Goal: Task Accomplishment & Management: Manage account settings

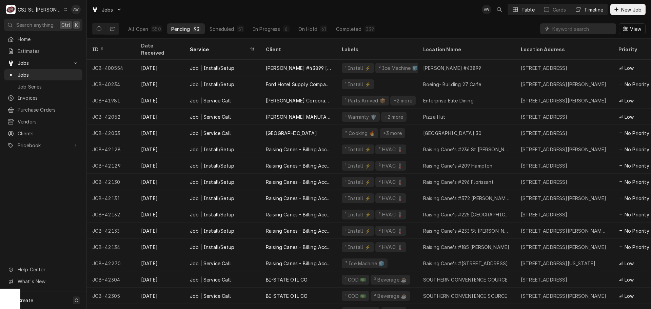
click at [594, 9] on div "Timeline" at bounding box center [593, 9] width 19 height 7
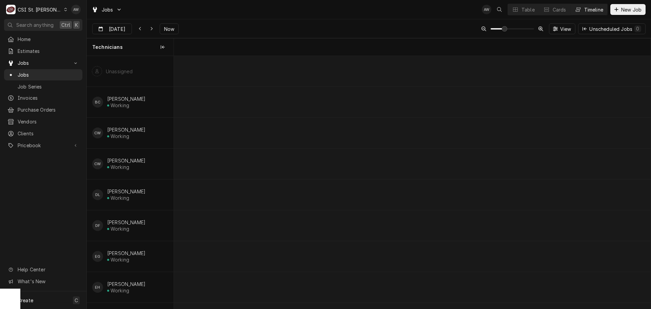
scroll to position [0, 9442]
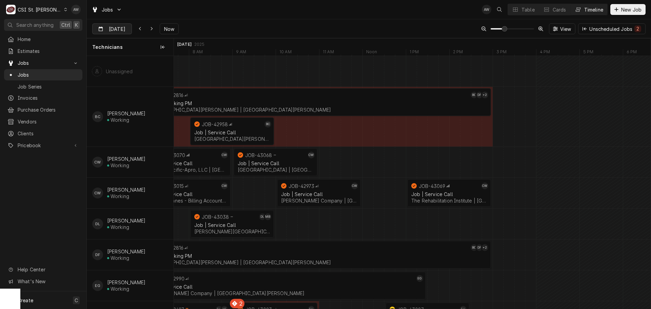
click at [111, 29] on input "Oct 3" at bounding box center [107, 30] width 29 height 13
click at [112, 83] on div "6" at bounding box center [110, 83] width 9 height 9
type input "Oct 6"
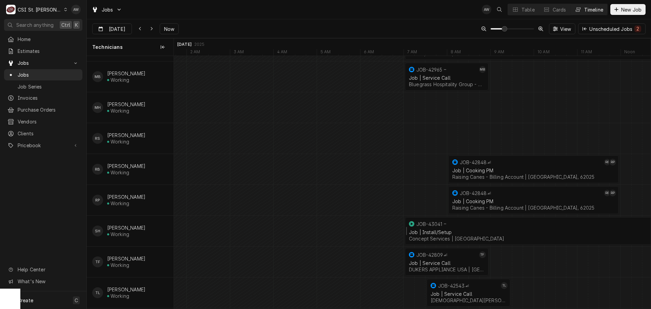
scroll to position [513, 0]
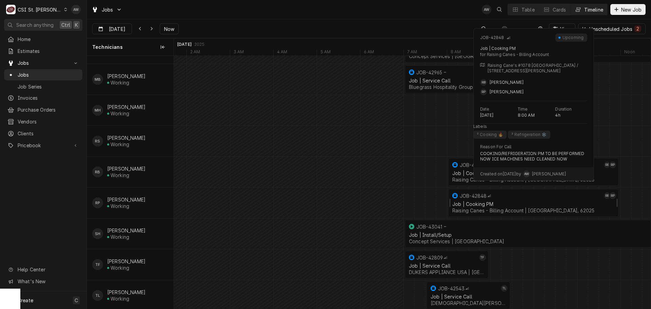
click at [493, 201] on div "Job | Cooking PM" at bounding box center [533, 204] width 162 height 6
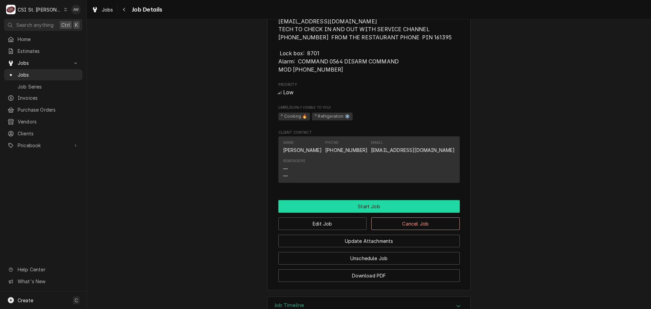
scroll to position [596, 0]
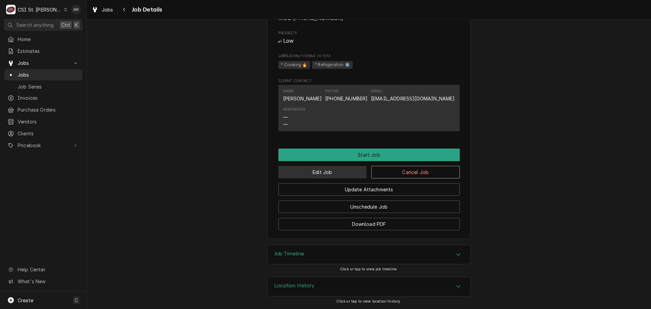
click at [330, 170] on button "Edit Job" at bounding box center [322, 172] width 88 height 13
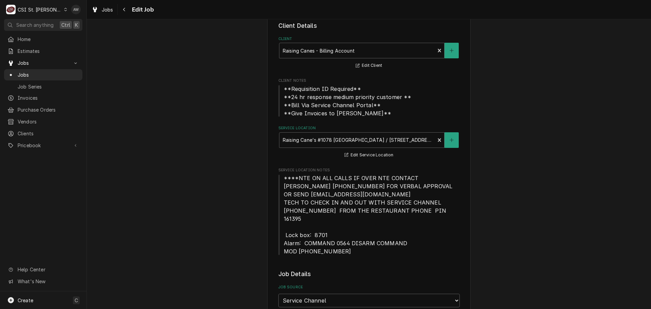
type textarea "x"
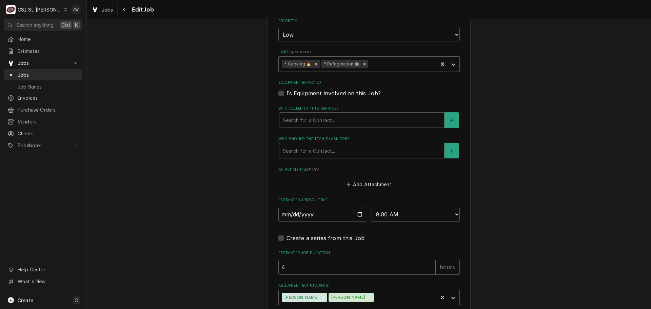
scroll to position [647, 0]
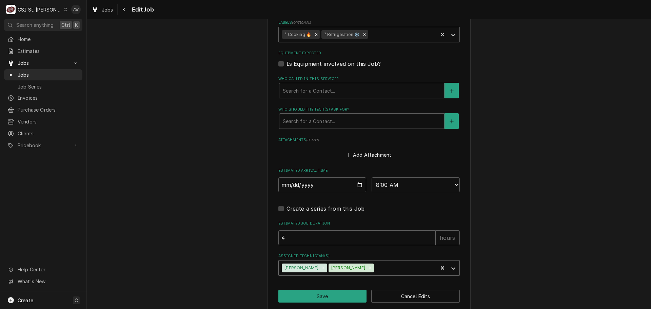
click at [375, 262] on div "Assigned Technician(s)" at bounding box center [404, 268] width 59 height 12
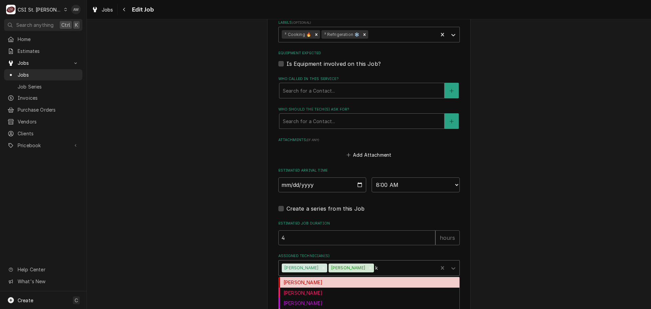
type input "kr"
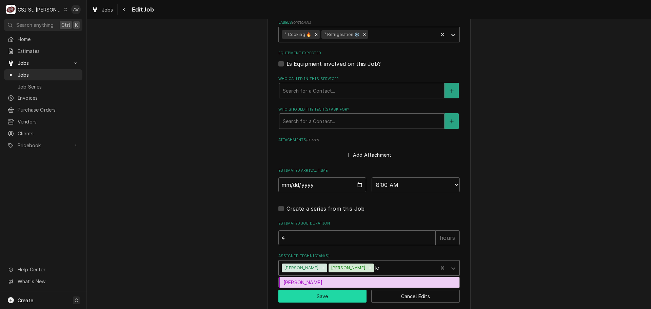
drag, startPoint x: 348, startPoint y: 272, endPoint x: 333, endPoint y: 288, distance: 22.3
click at [347, 277] on div "[PERSON_NAME]" at bounding box center [369, 282] width 181 height 11
type textarea "x"
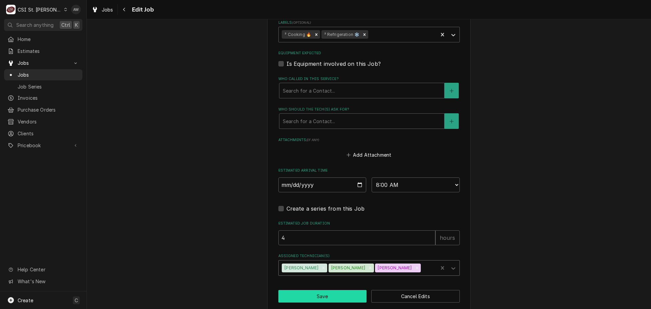
click at [331, 290] on button "Save" at bounding box center [322, 296] width 88 height 13
type textarea "x"
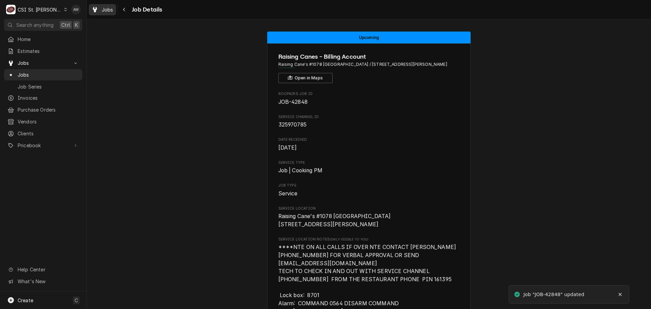
click at [110, 8] on span "Jobs" at bounding box center [108, 9] width 12 height 7
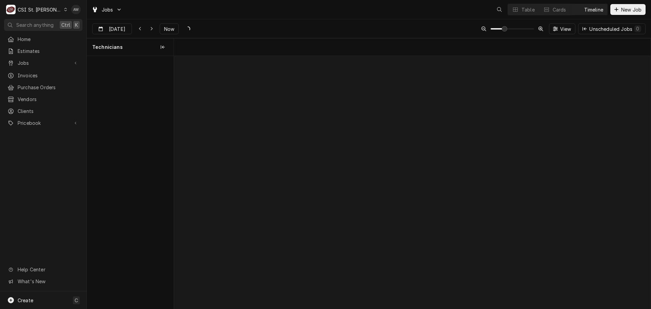
scroll to position [0, 9445]
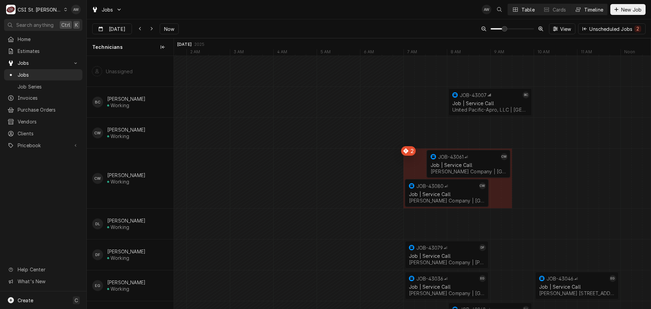
click at [516, 12] on div "Dynamic Content Wrapper" at bounding box center [515, 9] width 7 height 7
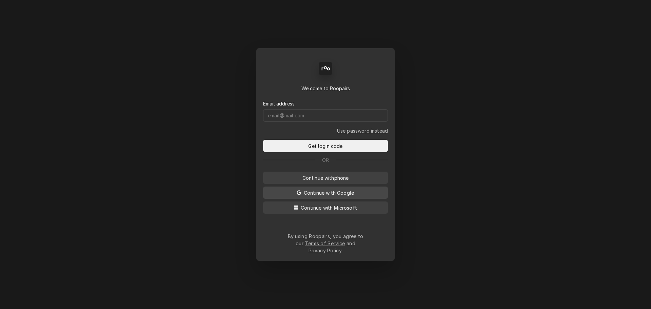
click at [302, 196] on span "Continue with Google" at bounding box center [328, 192] width 53 height 7
click at [339, 214] on button "Continue with Microsoft" at bounding box center [325, 207] width 125 height 12
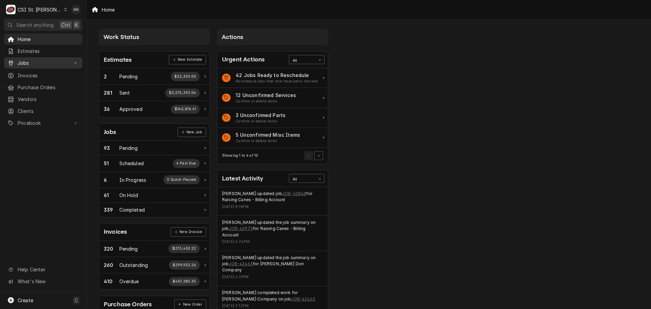
click at [41, 59] on div "Jobs" at bounding box center [43, 63] width 76 height 8
click at [48, 73] on span "Jobs" at bounding box center [48, 74] width 61 height 7
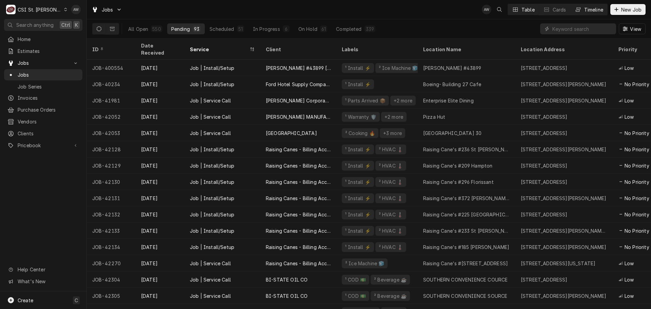
click at [587, 14] on button "Timeline" at bounding box center [588, 9] width 37 height 11
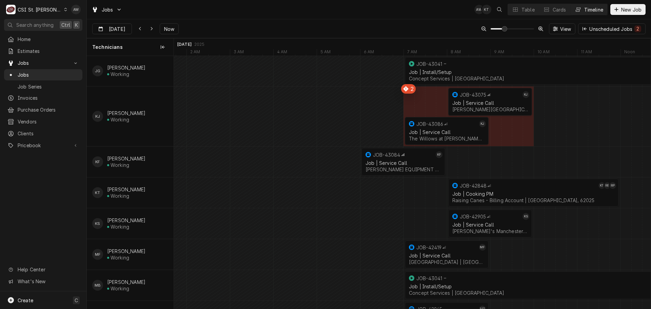
scroll to position [276, 0]
click at [464, 196] on div "Job | Cooking PM" at bounding box center [533, 194] width 162 height 6
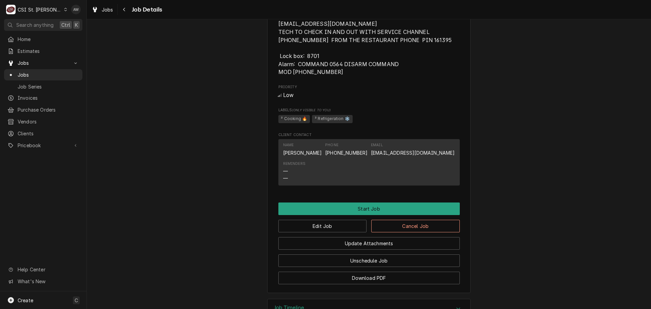
scroll to position [604, 0]
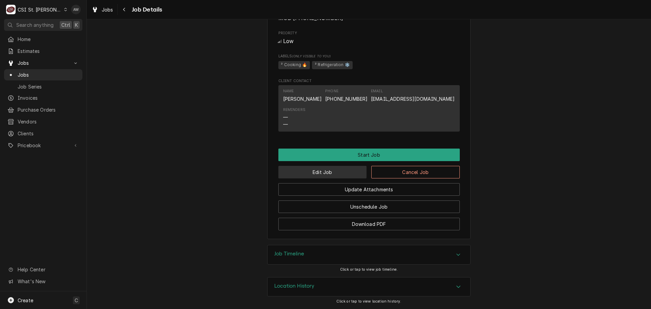
click at [344, 168] on button "Edit Job" at bounding box center [322, 172] width 88 height 13
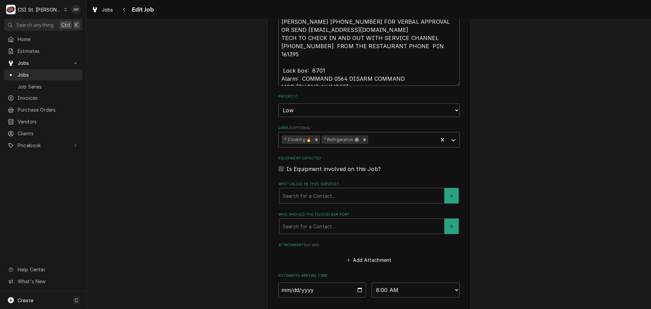
scroll to position [647, 0]
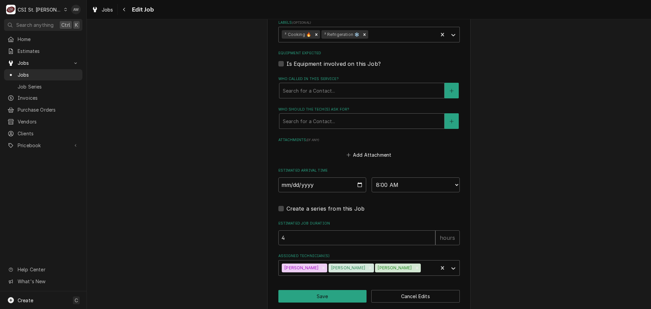
drag, startPoint x: 316, startPoint y: 259, endPoint x: 313, endPoint y: 277, distance: 18.2
click at [321, 265] on icon "Remove Kris Thomason" at bounding box center [323, 267] width 5 height 5
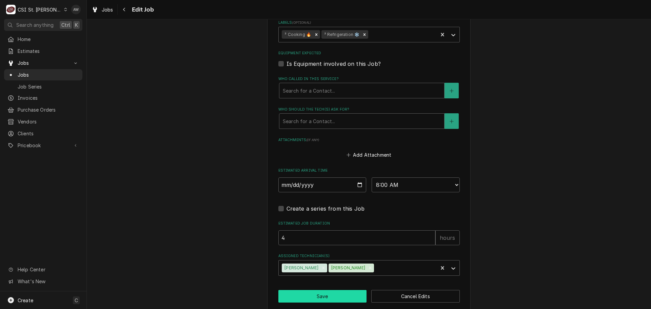
click at [314, 290] on button "Save" at bounding box center [322, 296] width 88 height 13
type textarea "x"
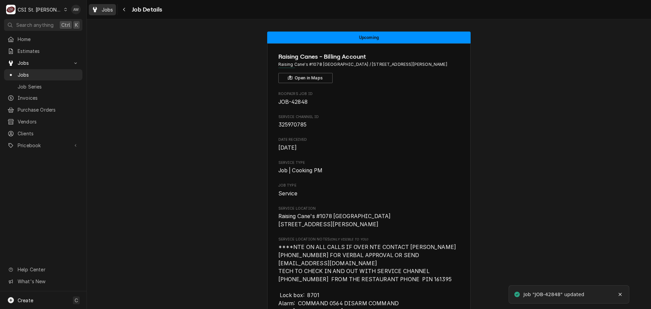
click at [103, 7] on span "Jobs" at bounding box center [108, 9] width 12 height 7
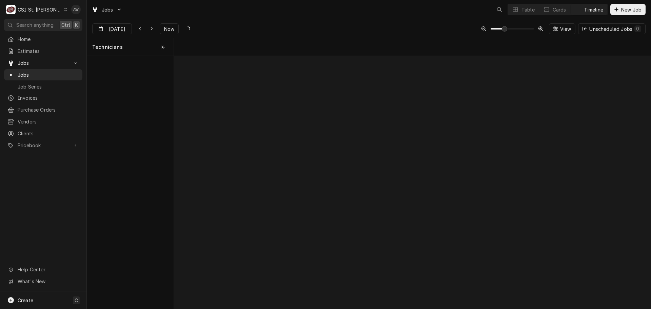
scroll to position [0, 9445]
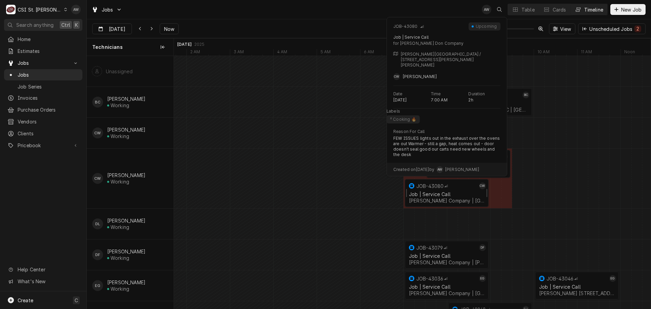
click at [422, 187] on div "JOB-43080" at bounding box center [429, 186] width 27 height 6
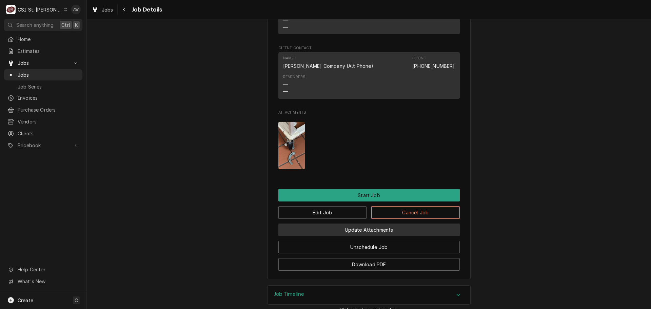
scroll to position [544, 0]
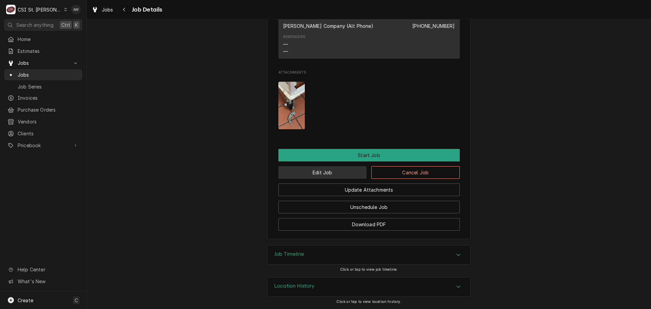
click at [332, 175] on button "Edit Job" at bounding box center [322, 172] width 88 height 13
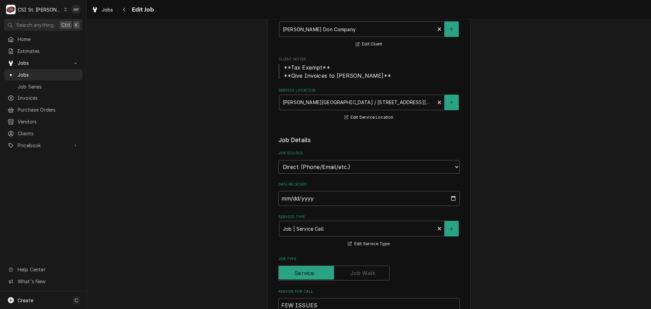
scroll to position [203, 0]
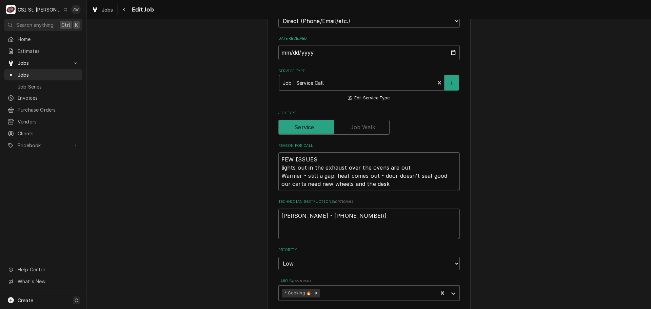
type textarea "x"
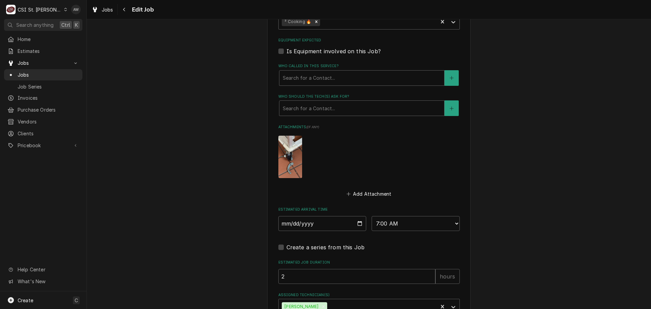
scroll to position [521, 0]
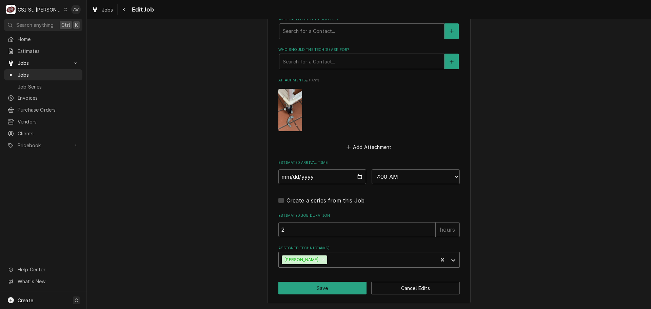
click at [362, 260] on div "Assigned Technician(s)" at bounding box center [381, 260] width 106 height 12
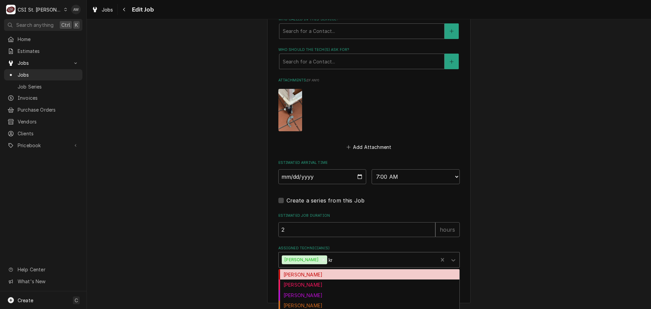
type input "kris"
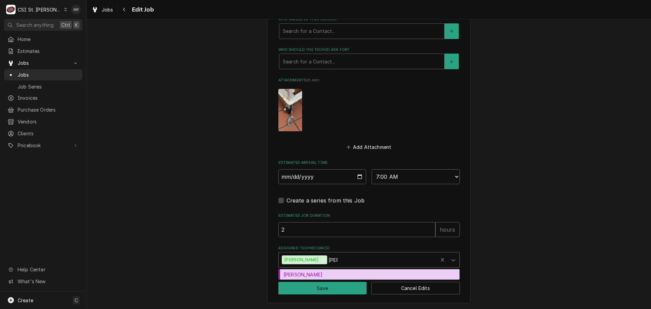
type textarea "x"
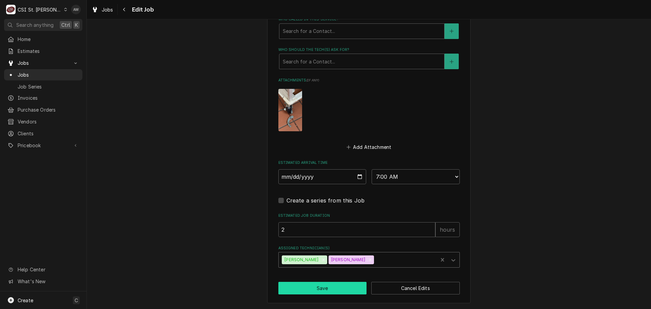
click at [334, 286] on button "Save" at bounding box center [322, 288] width 88 height 13
type textarea "x"
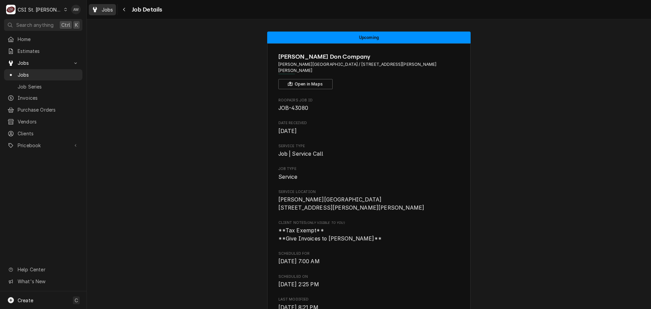
click at [112, 13] on div "Jobs" at bounding box center [102, 9] width 24 height 8
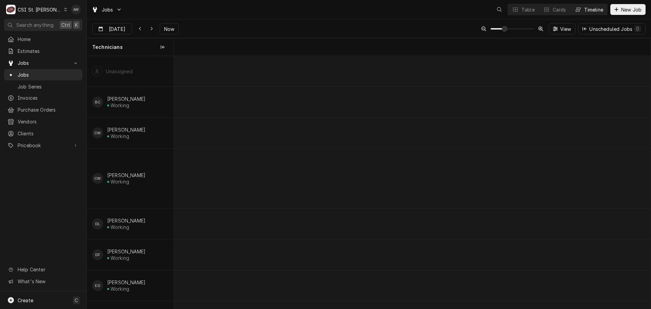
scroll to position [0, 9445]
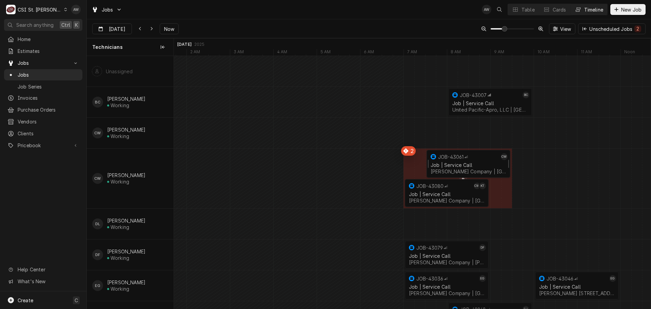
click at [466, 167] on div "Job | Service Call Edward Don Company | St Peters, 63376" at bounding box center [468, 168] width 78 height 15
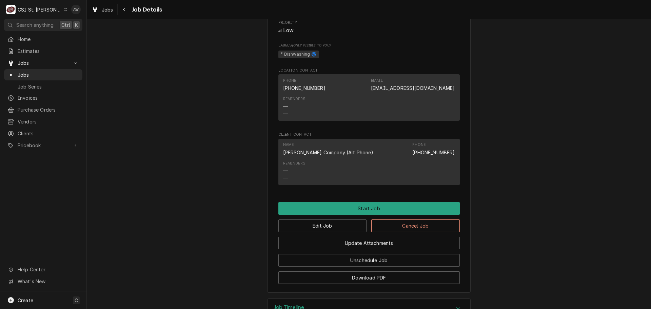
scroll to position [470, 0]
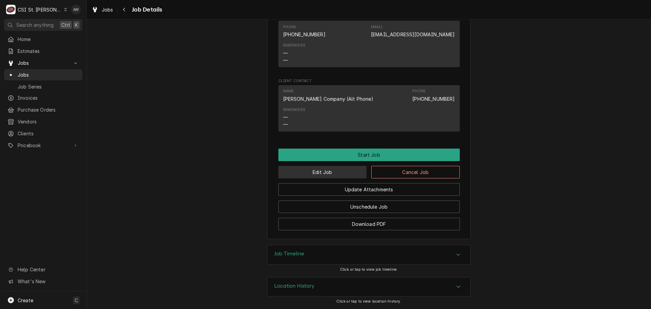
click at [352, 167] on button "Edit Job" at bounding box center [322, 172] width 88 height 13
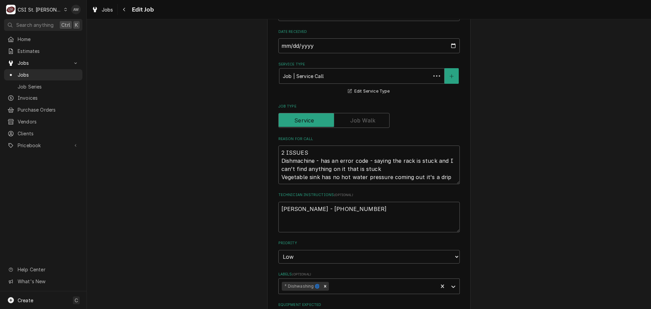
type textarea "x"
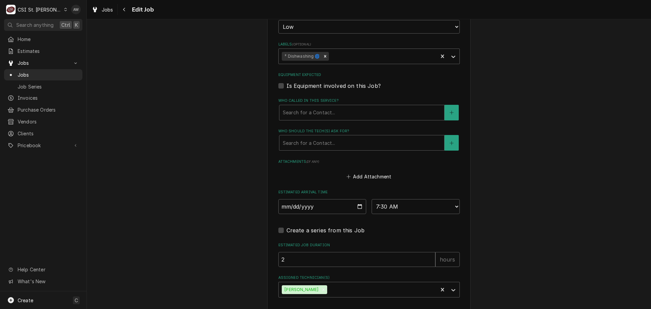
scroll to position [470, 0]
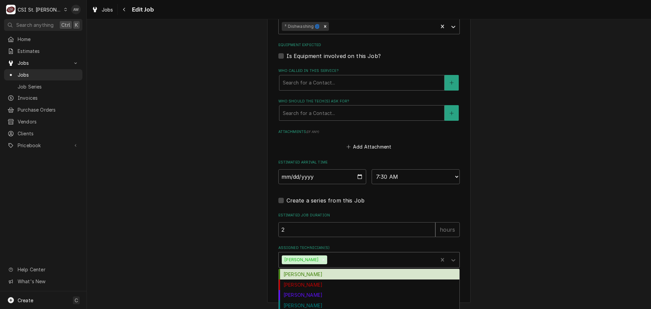
click at [346, 258] on div "Assigned Technician(s)" at bounding box center [381, 260] width 106 height 12
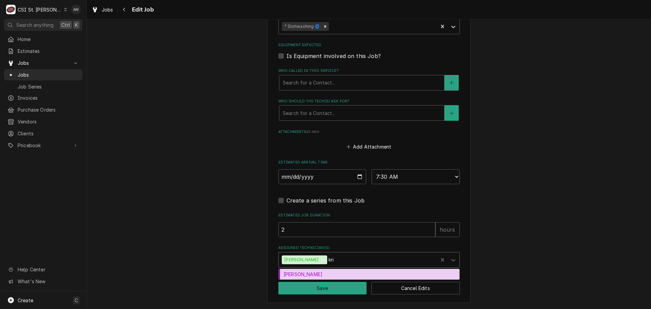
type input "kris"
click at [344, 271] on div "[PERSON_NAME]" at bounding box center [369, 274] width 181 height 11
type textarea "x"
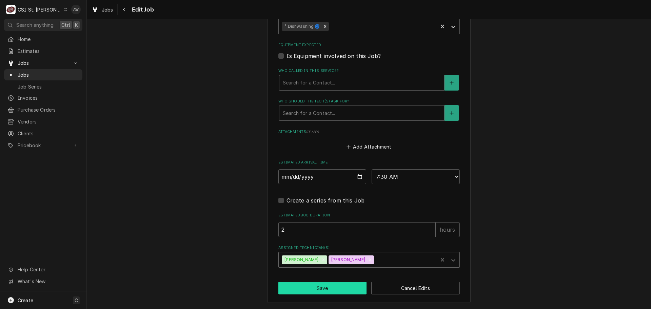
click at [334, 285] on button "Save" at bounding box center [322, 288] width 88 height 13
type textarea "x"
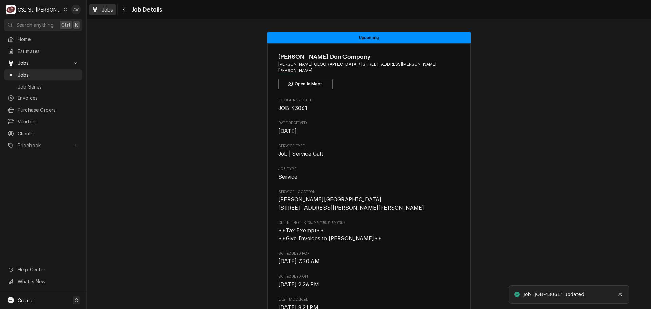
click at [112, 12] on span "Jobs" at bounding box center [108, 9] width 12 height 7
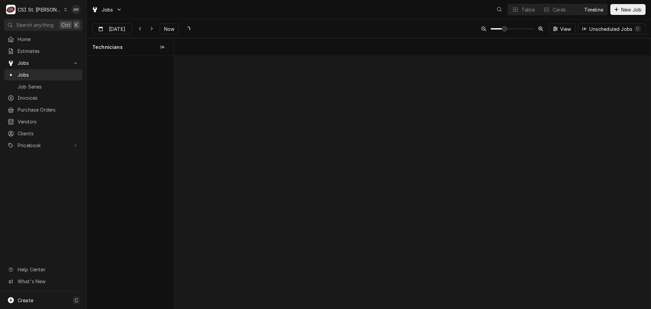
scroll to position [0, 9445]
click at [516, 8] on icon "Dynamic Content Wrapper" at bounding box center [515, 9] width 5 height 5
